Goal: Browse casually: Explore the website without a specific task or goal

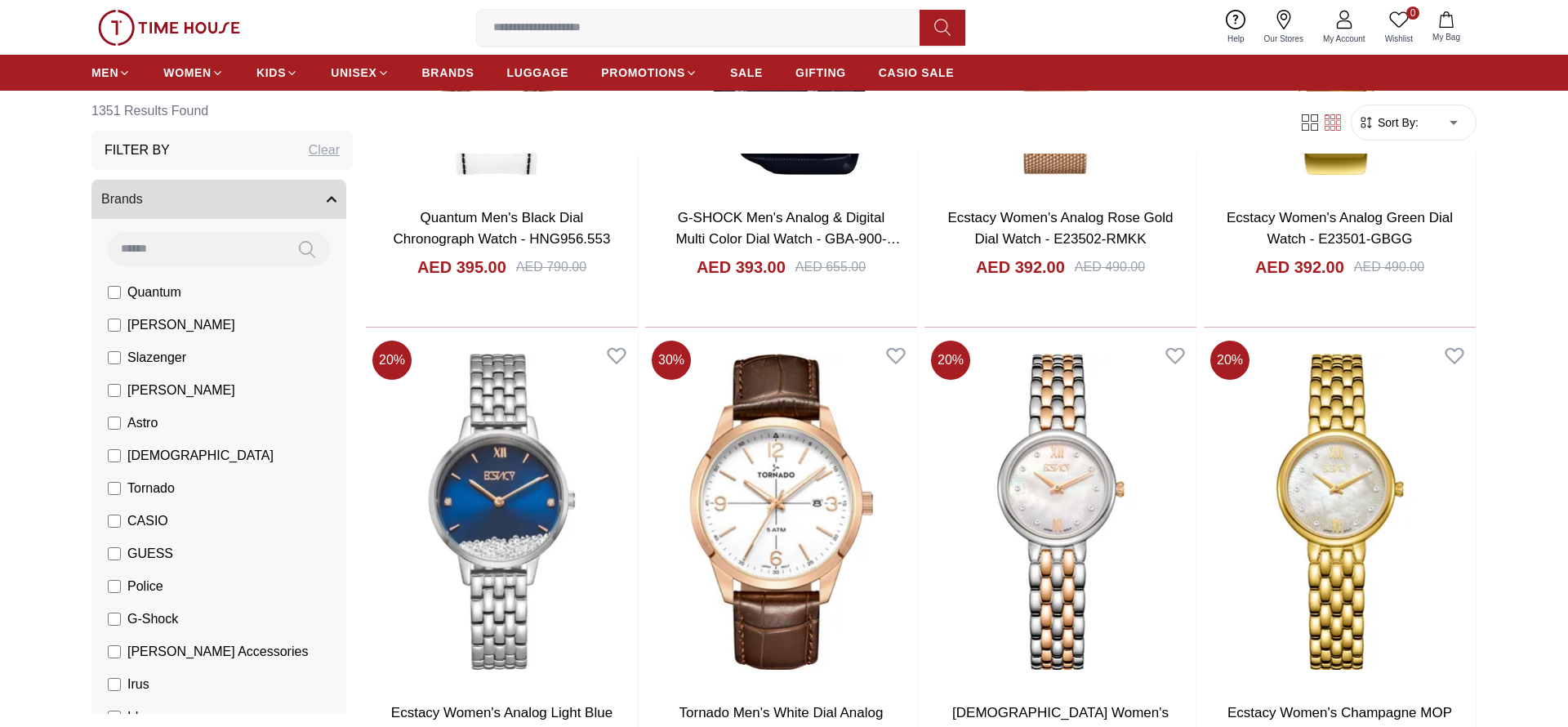
scroll to position [2735, 0]
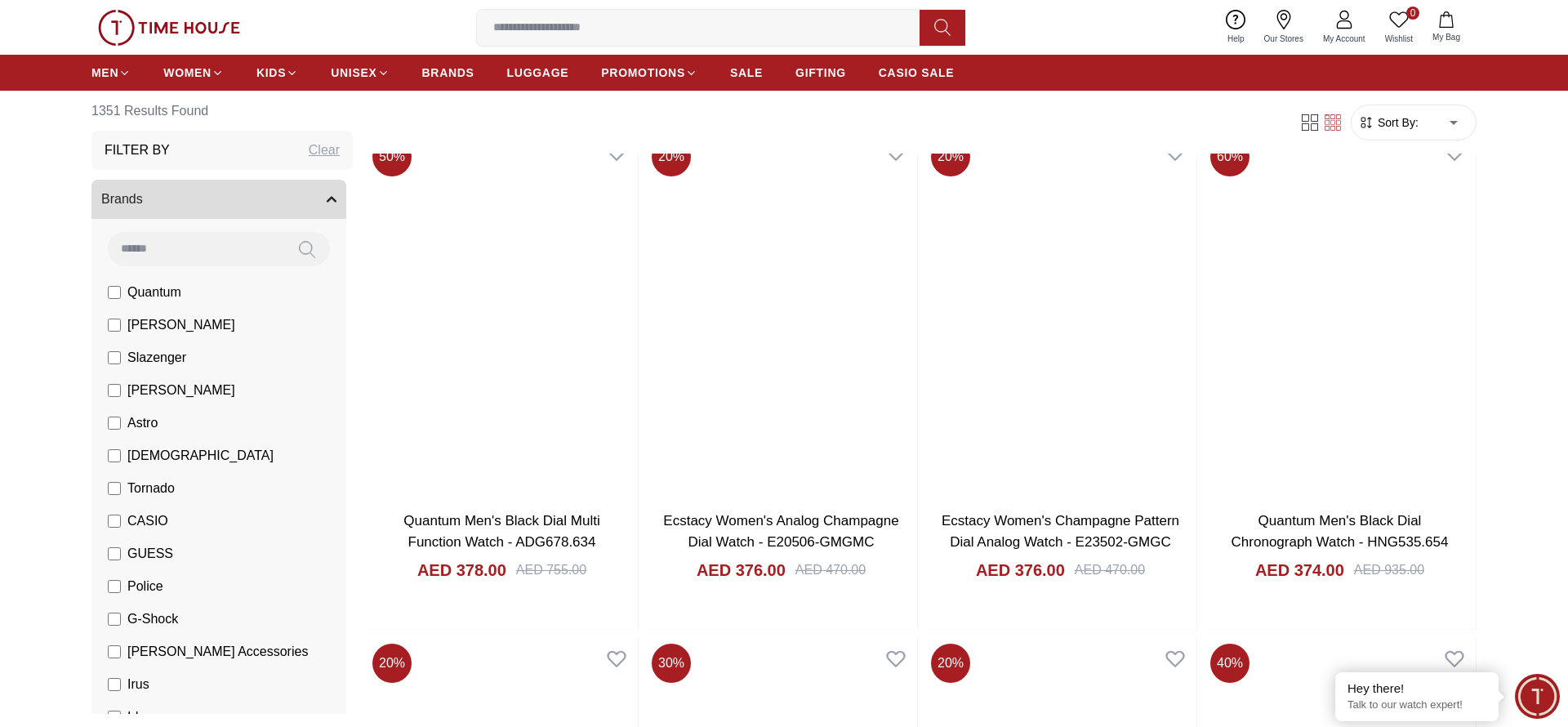
scroll to position [7803, 0]
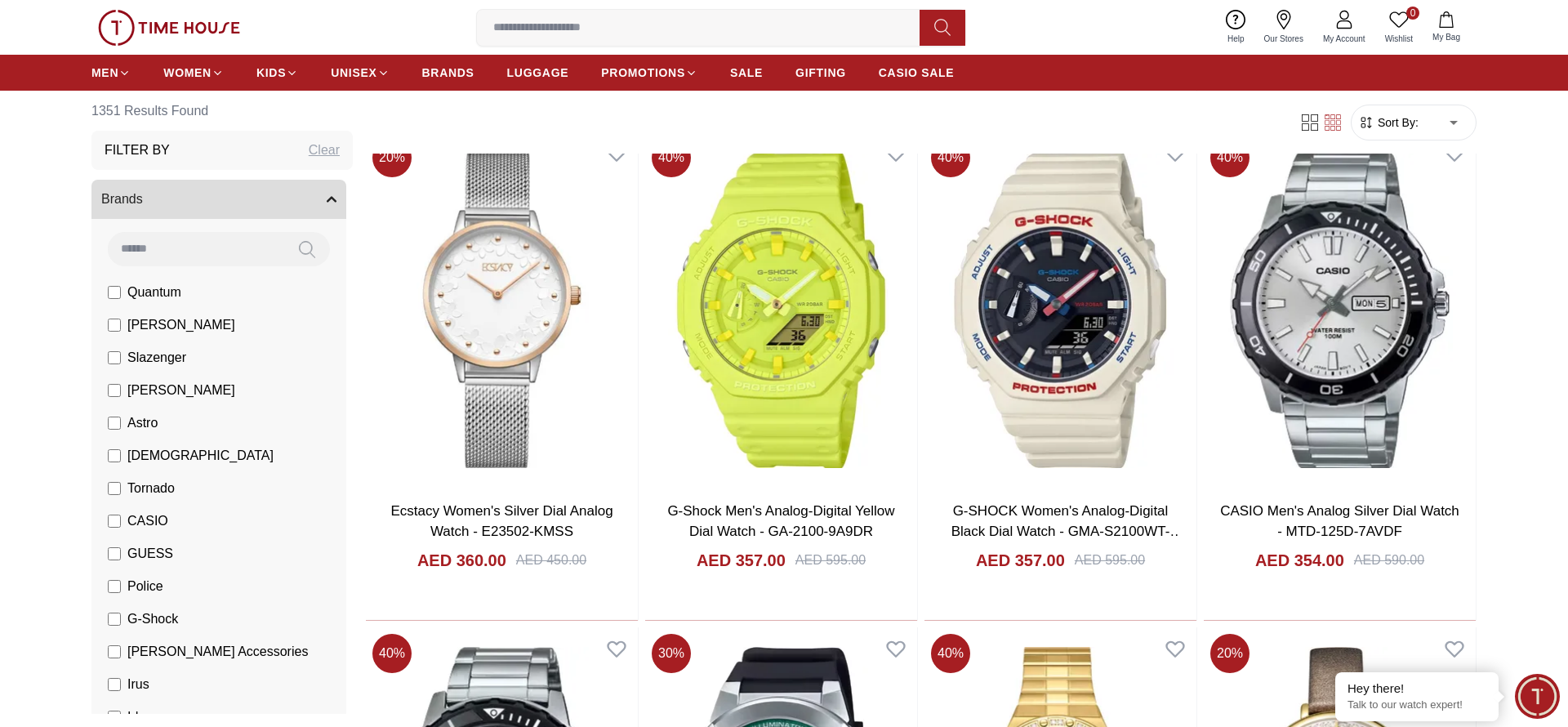
scroll to position [12870, 0]
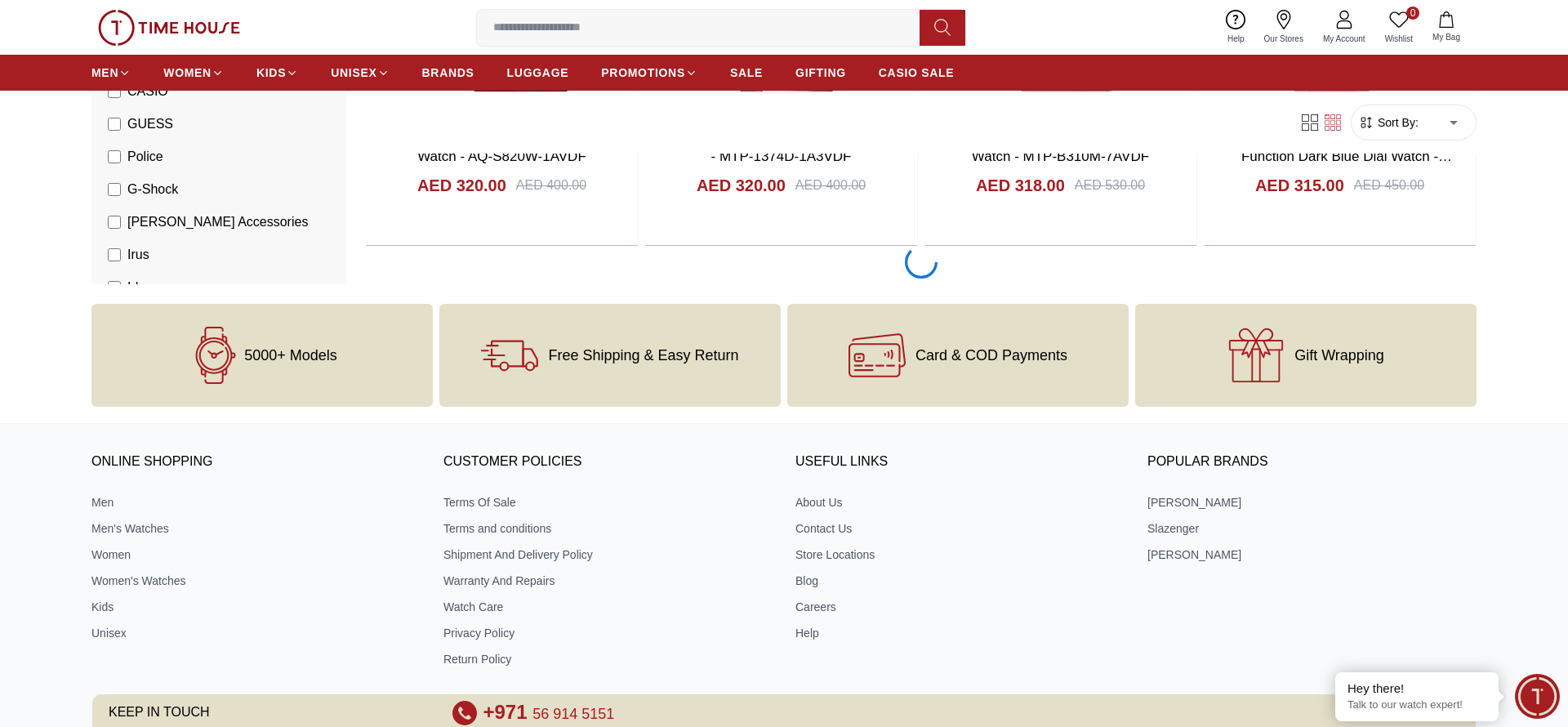
scroll to position [17938, 0]
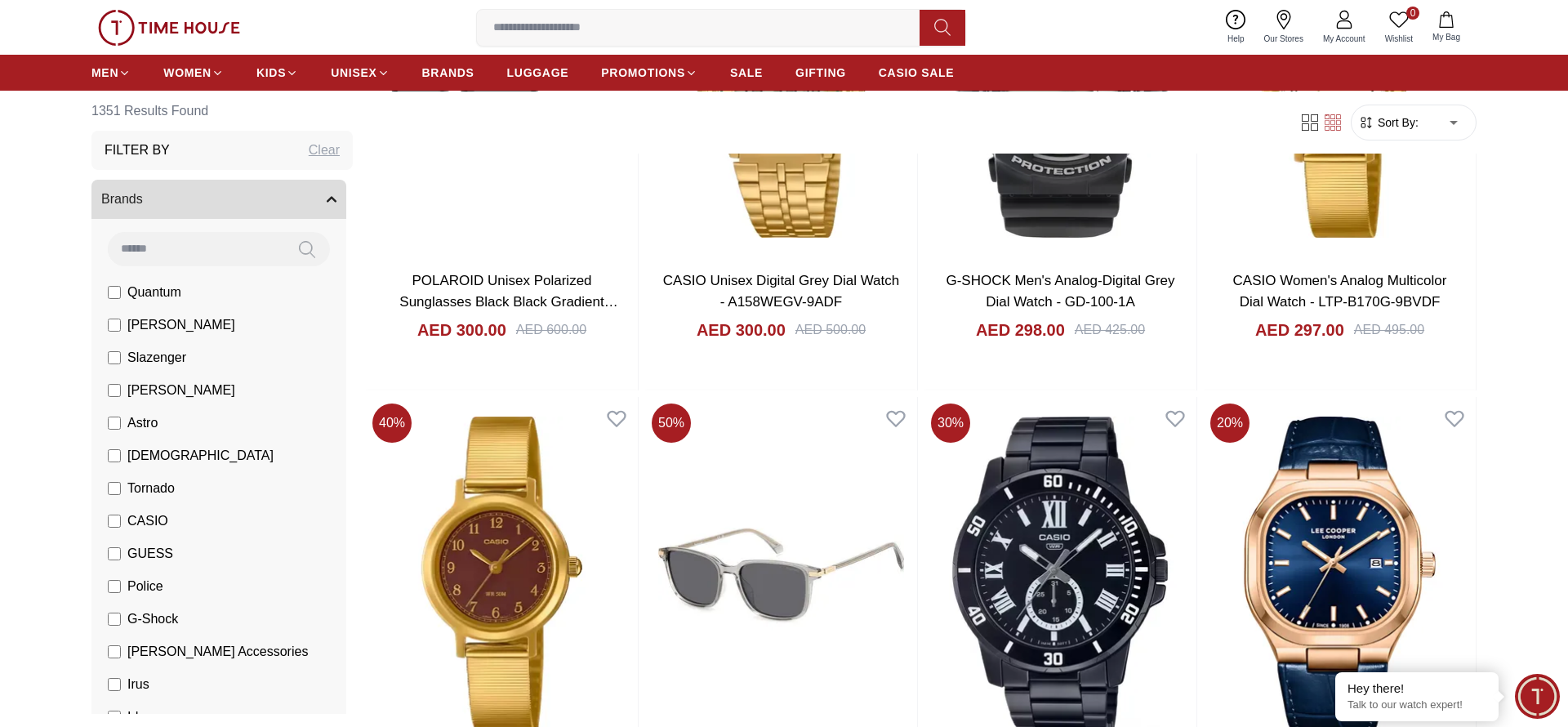
scroll to position [23007, 0]
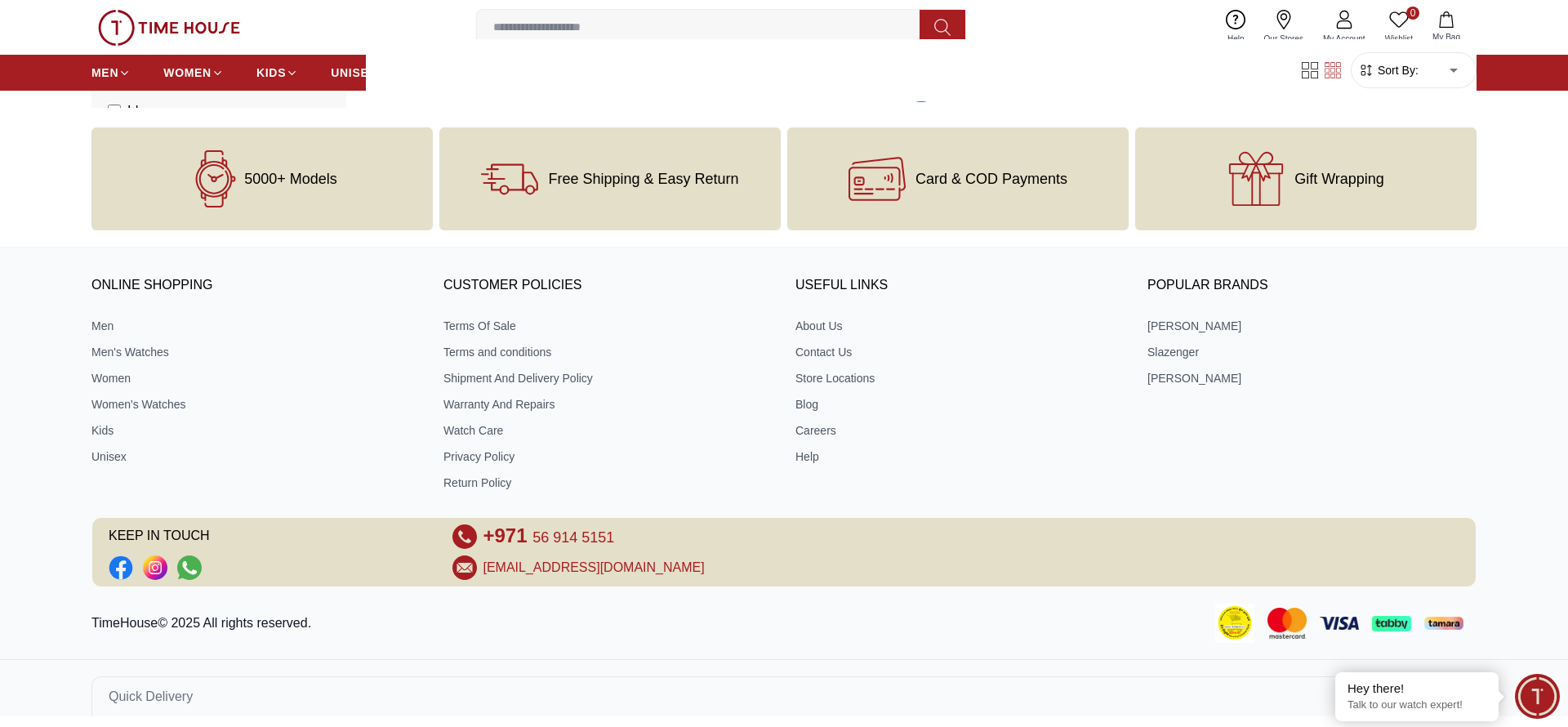
scroll to position [25540, 0]
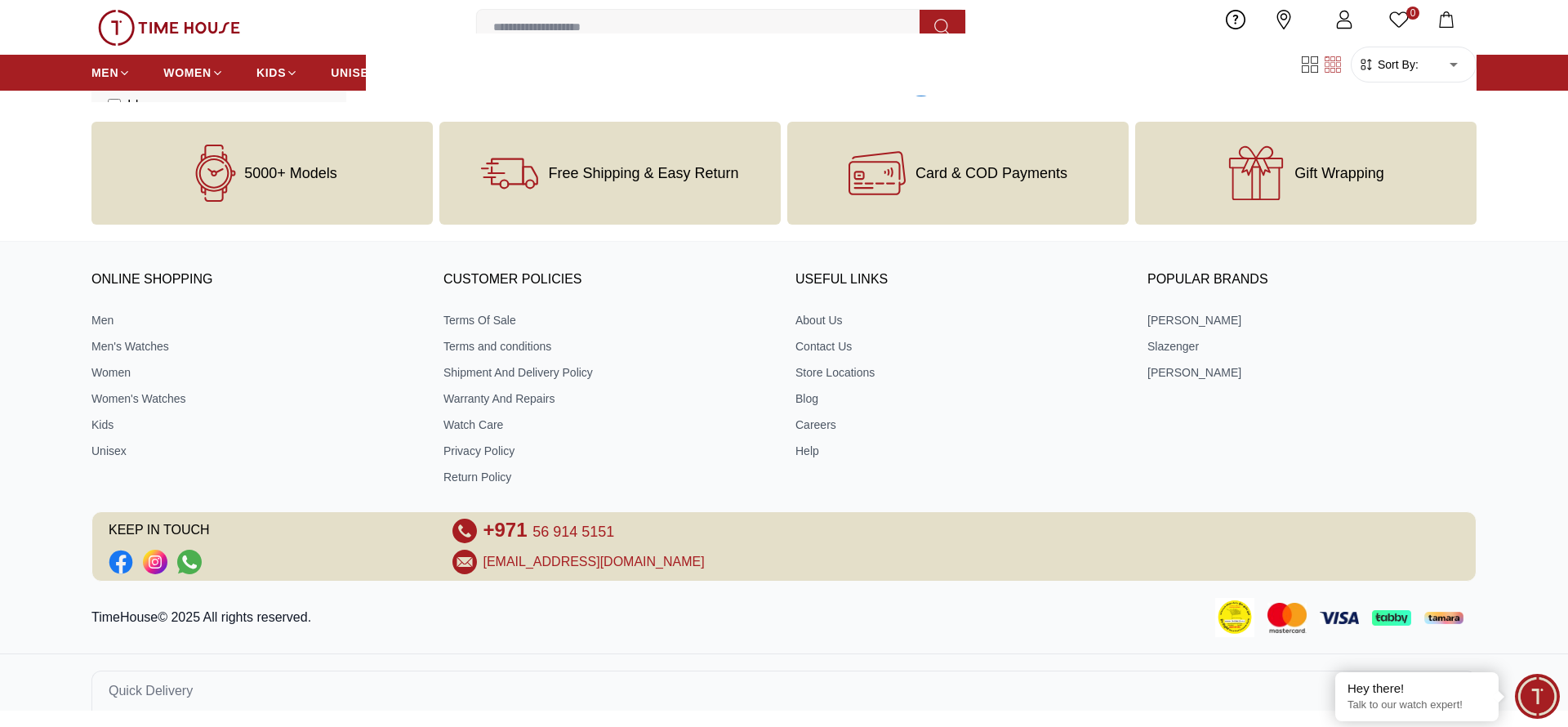
scroll to position [28075, 0]
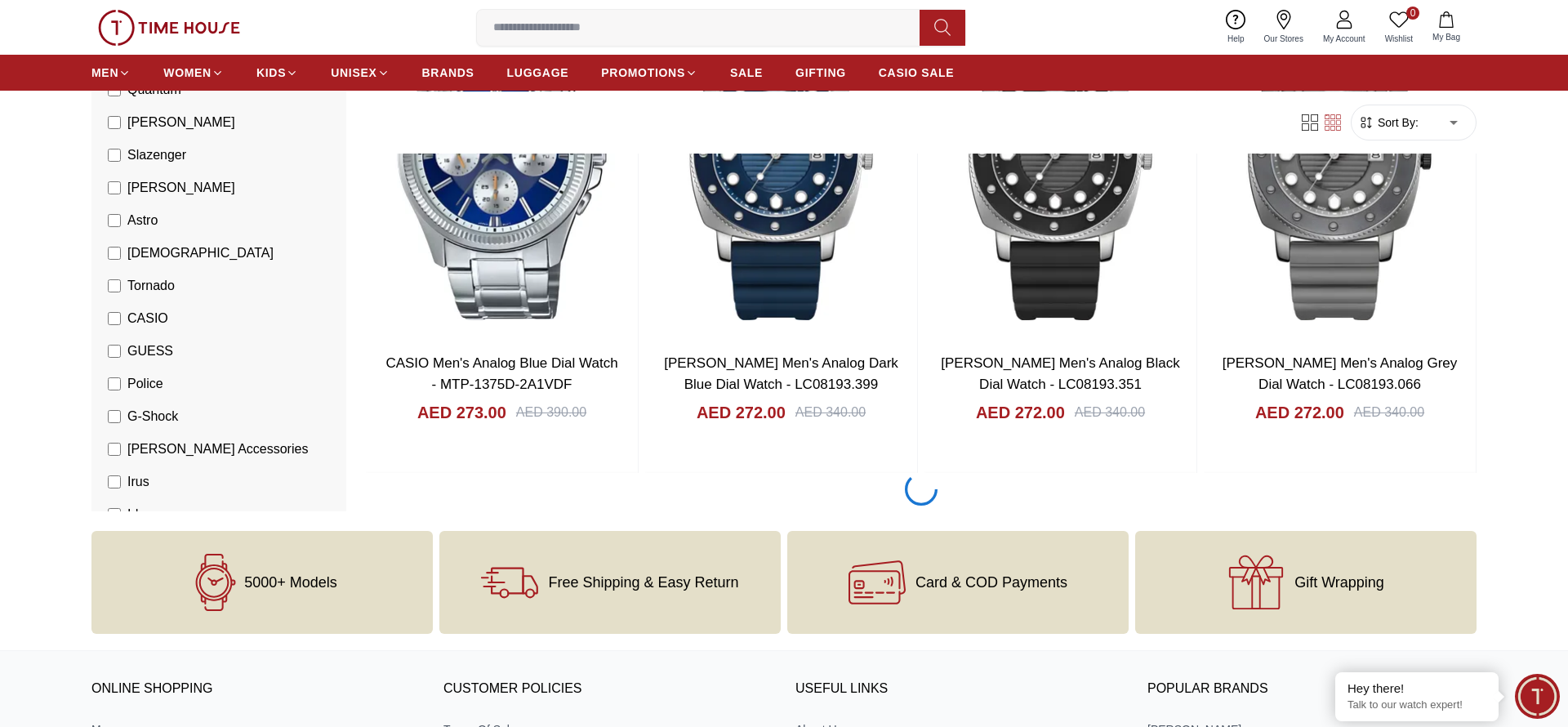
scroll to position [33142, 0]
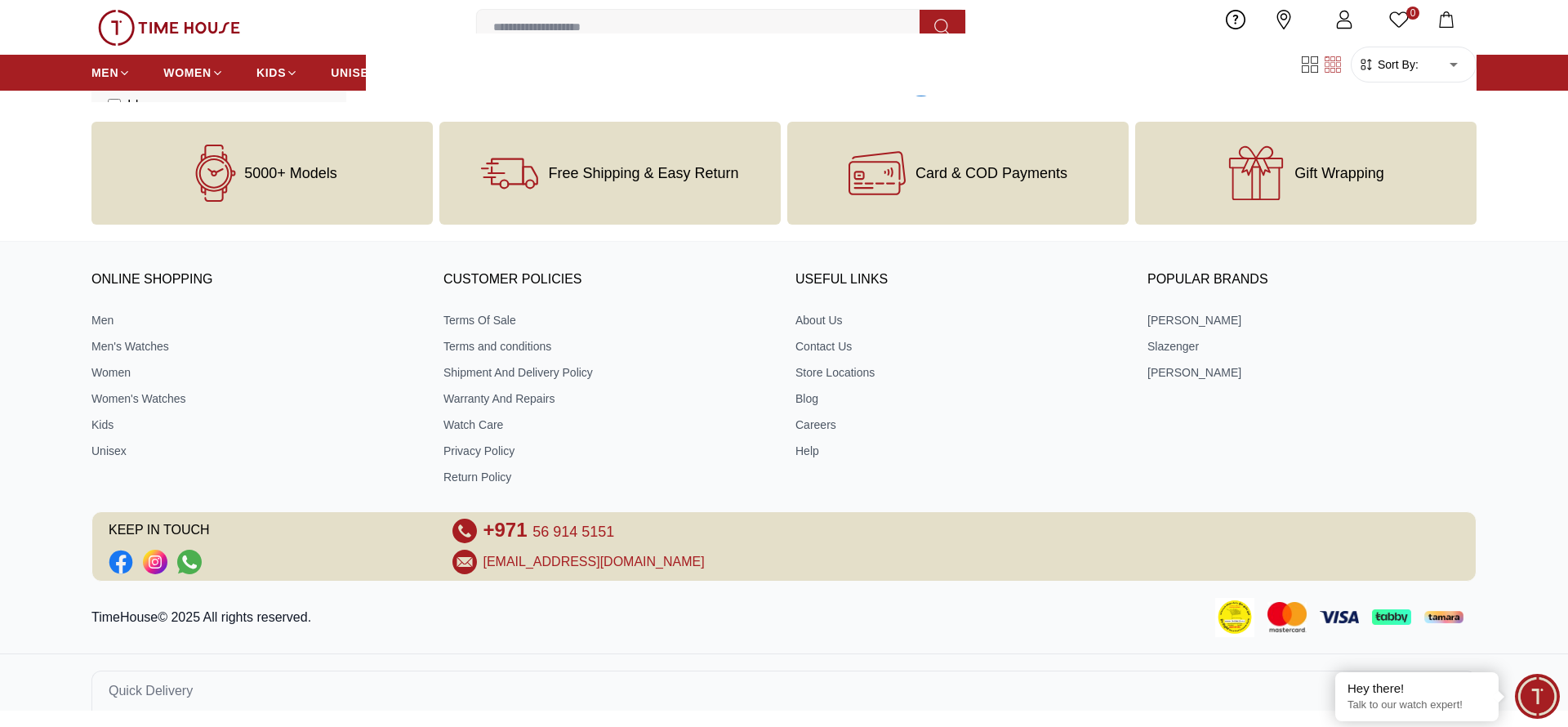
scroll to position [35677, 0]
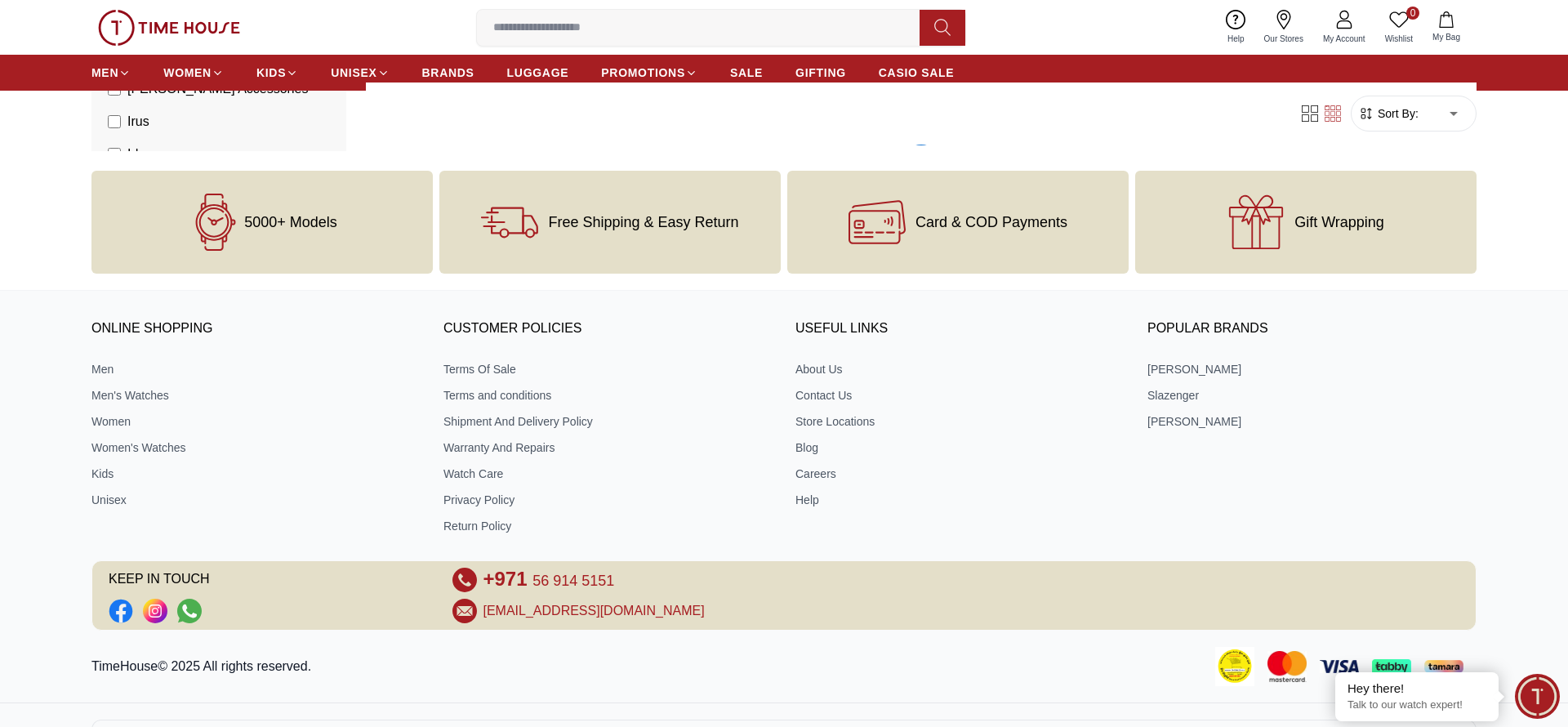
scroll to position [38211, 0]
